Goal: Task Accomplishment & Management: Use online tool/utility

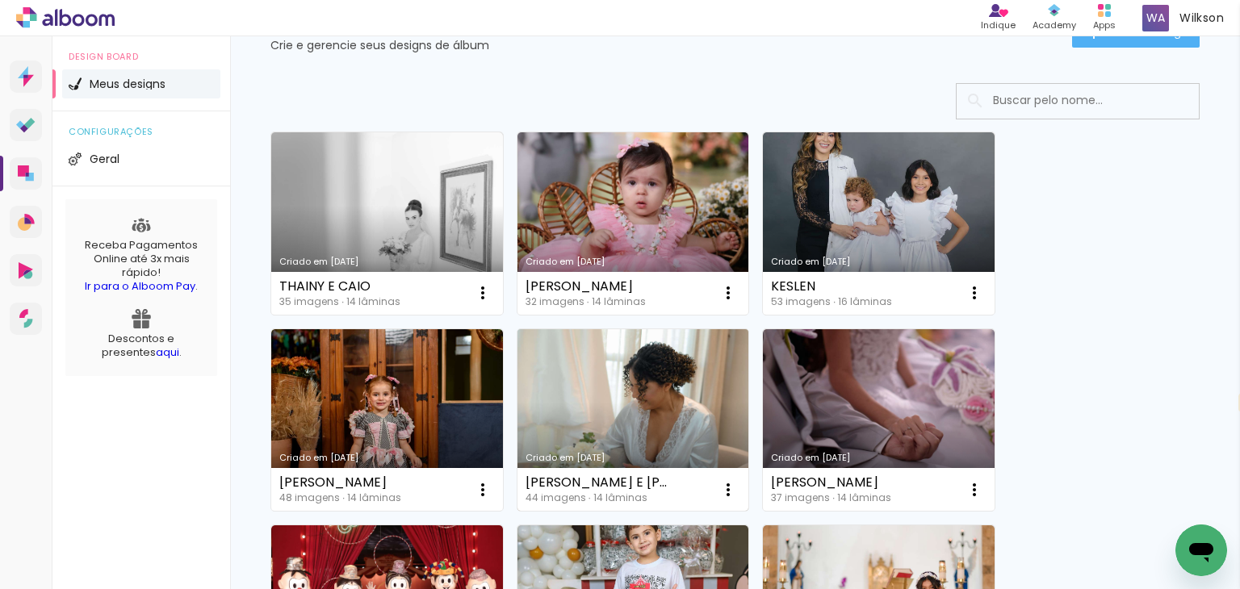
scroll to position [107, 0]
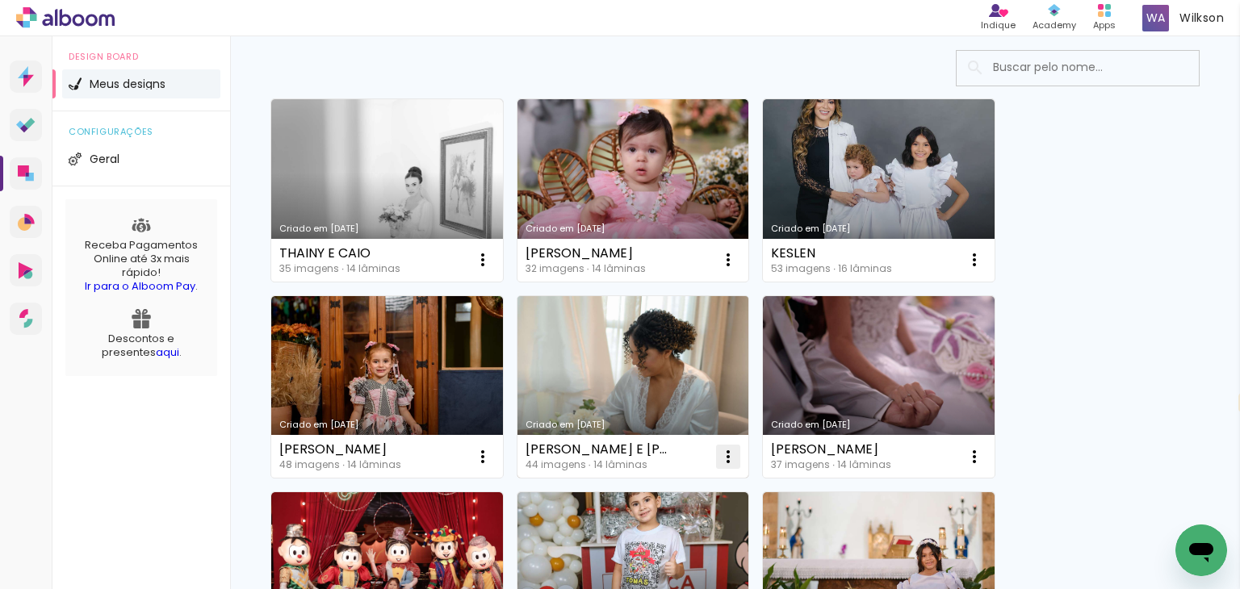
click at [725, 462] on iron-icon at bounding box center [728, 456] width 19 height 19
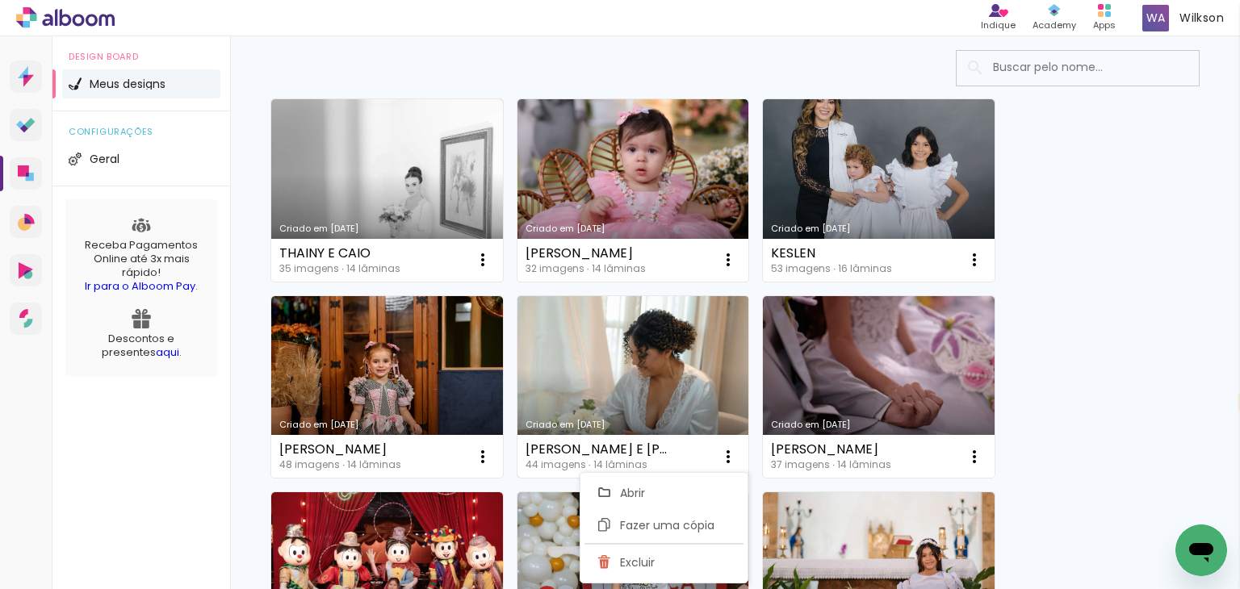
click at [655, 381] on link "Criado em [DATE]" at bounding box center [634, 387] width 232 height 182
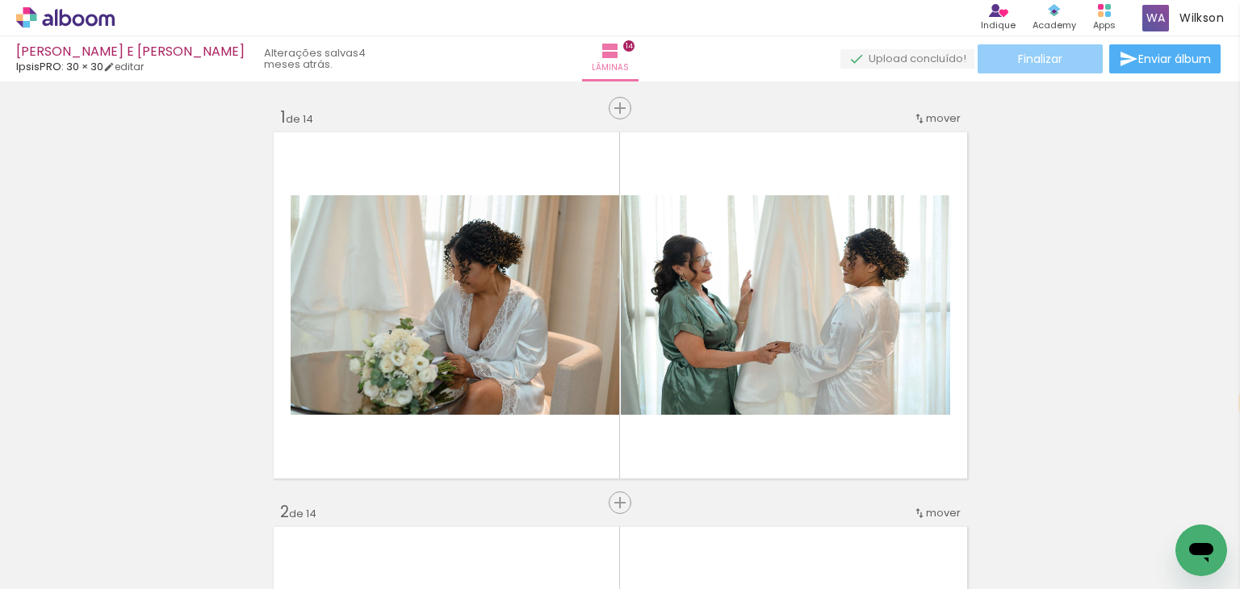
click at [1023, 61] on span "Finalizar" at bounding box center [1040, 58] width 44 height 11
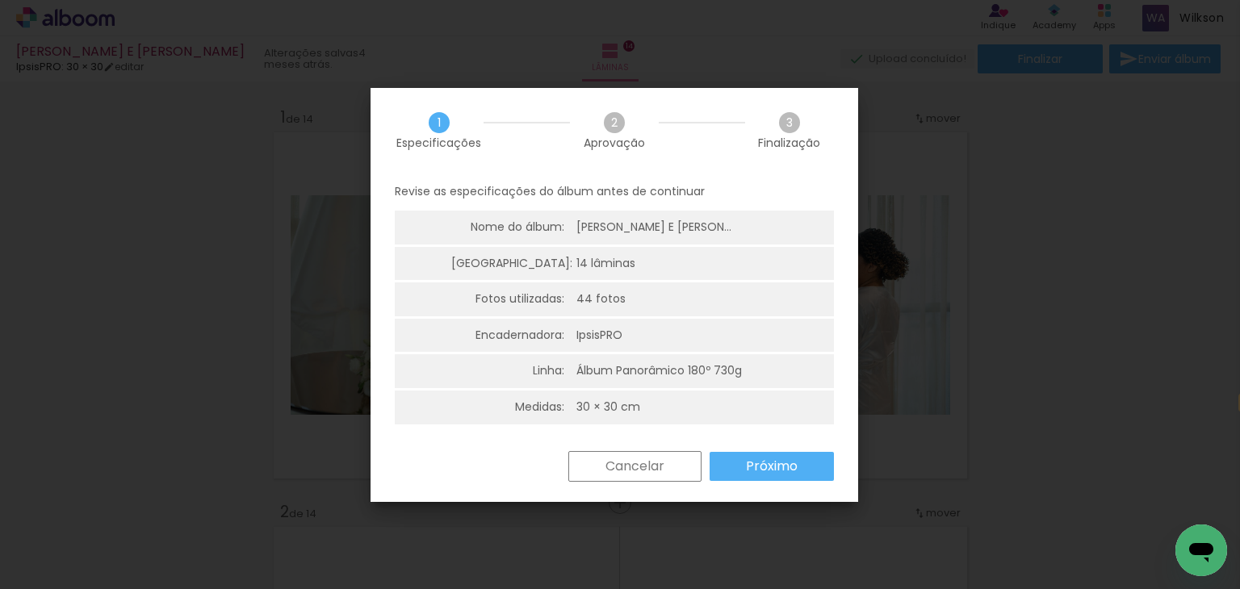
click at [0, 0] on slot "Próximo" at bounding box center [0, 0] width 0 height 0
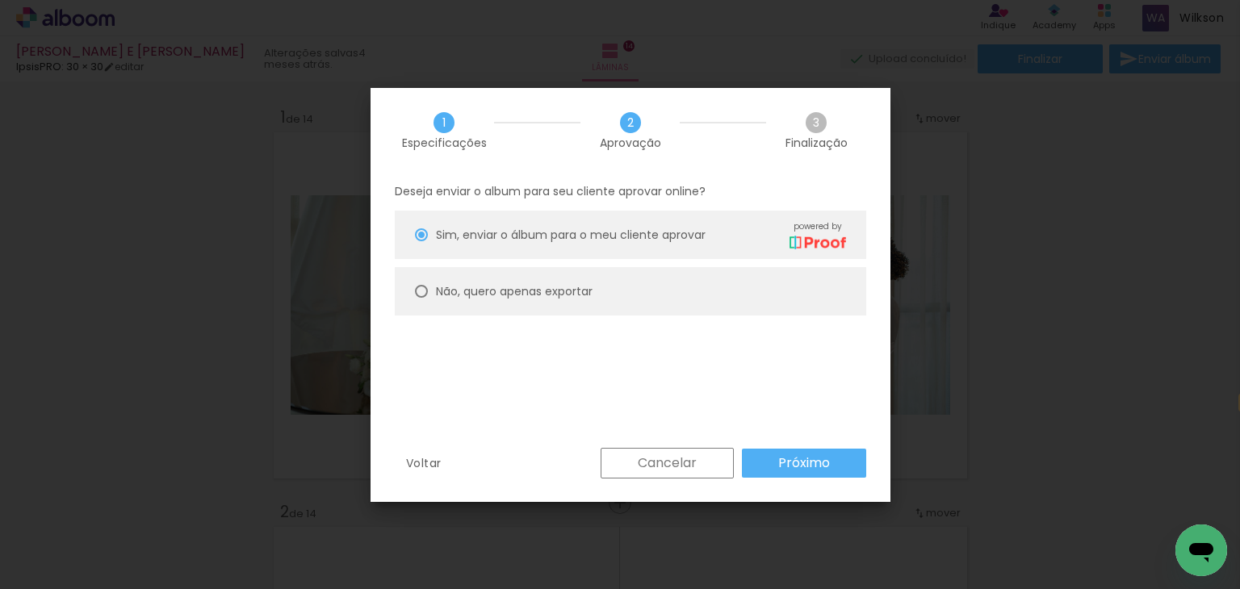
click at [493, 279] on paper-radio-button "Não, quero apenas exportar" at bounding box center [631, 291] width 472 height 48
type paper-radio-button "on"
click at [0, 0] on slot "Próximo" at bounding box center [0, 0] width 0 height 0
type input "Alta, 300 DPI"
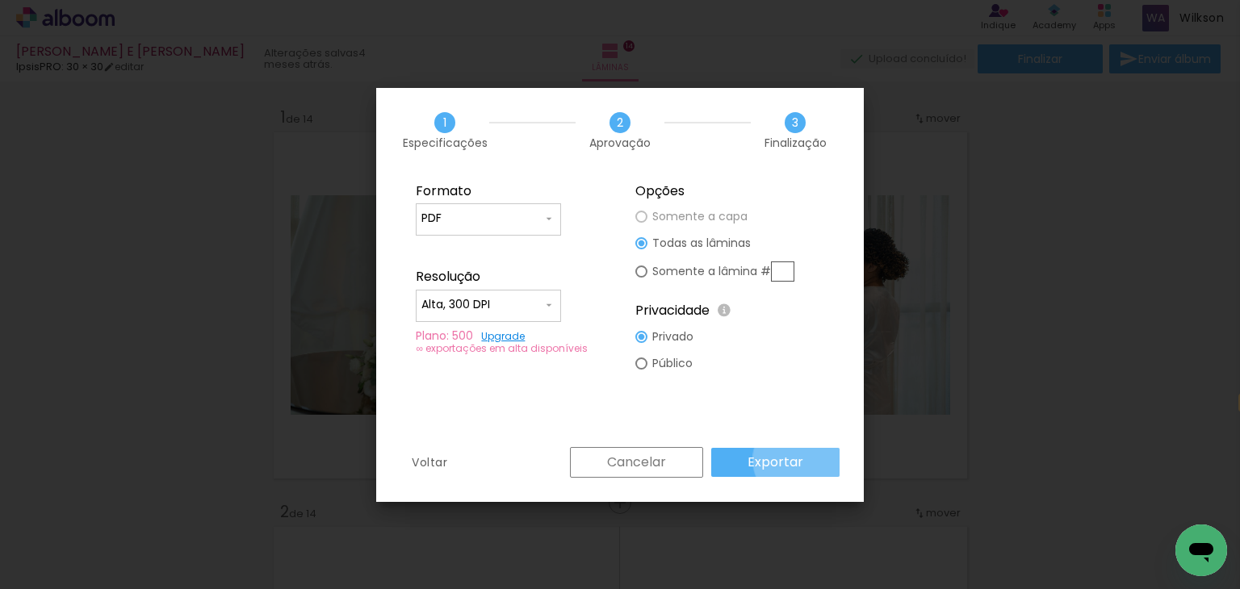
click at [803, 459] on paper-button "Exportar" at bounding box center [775, 462] width 128 height 29
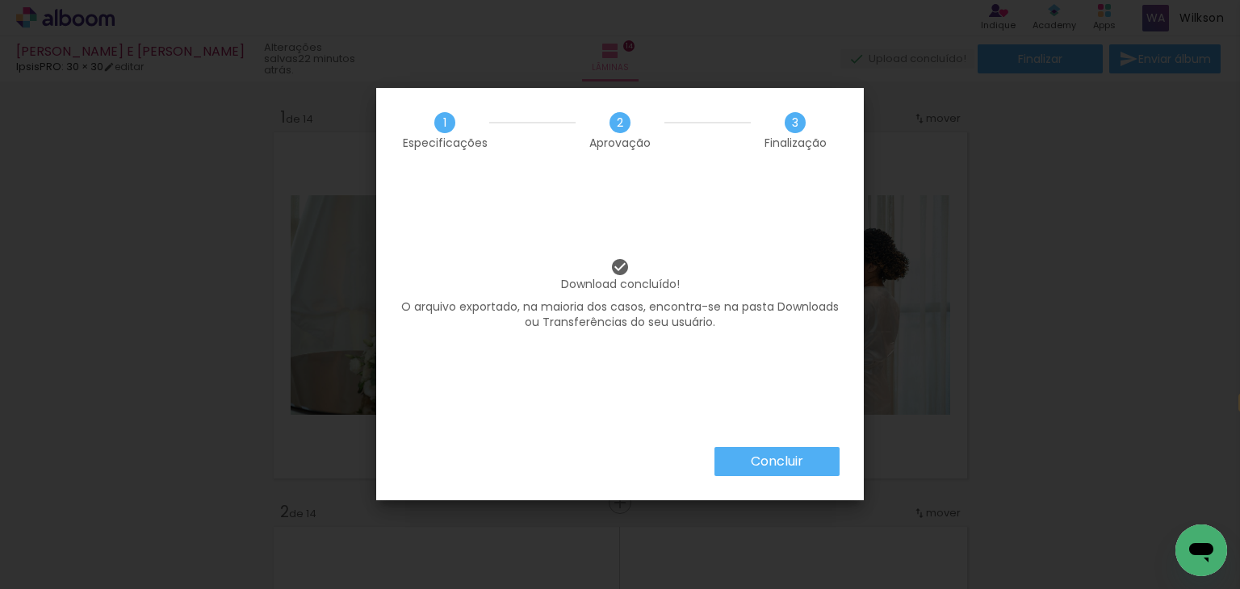
click at [782, 472] on paper-button "Concluir" at bounding box center [777, 461] width 125 height 29
